Goal: Task Accomplishment & Management: Manage account settings

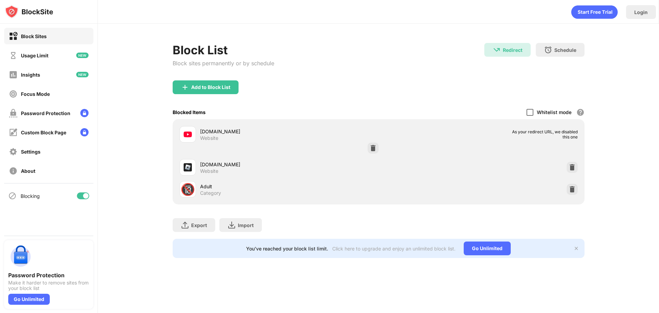
click at [528, 112] on div at bounding box center [529, 112] width 7 height 7
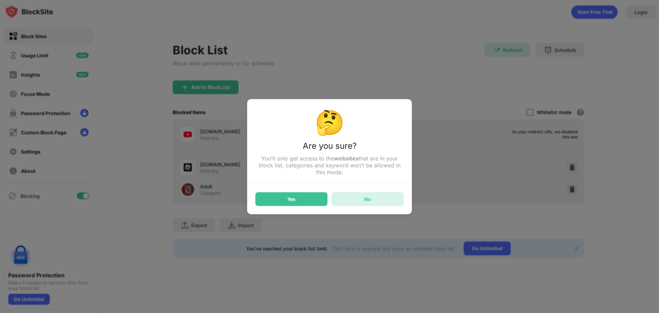
click at [354, 196] on div "No" at bounding box center [367, 199] width 72 height 14
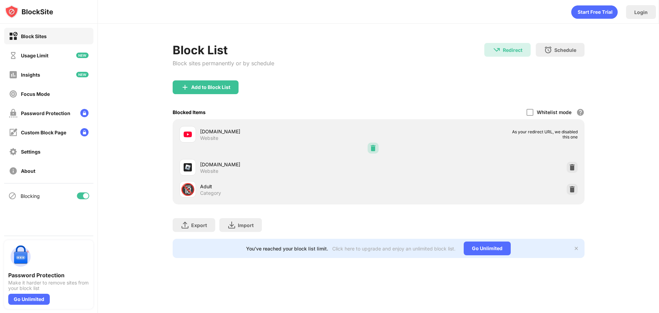
click at [373, 147] on img at bounding box center [372, 147] width 7 height 7
